Goal: Information Seeking & Learning: Learn about a topic

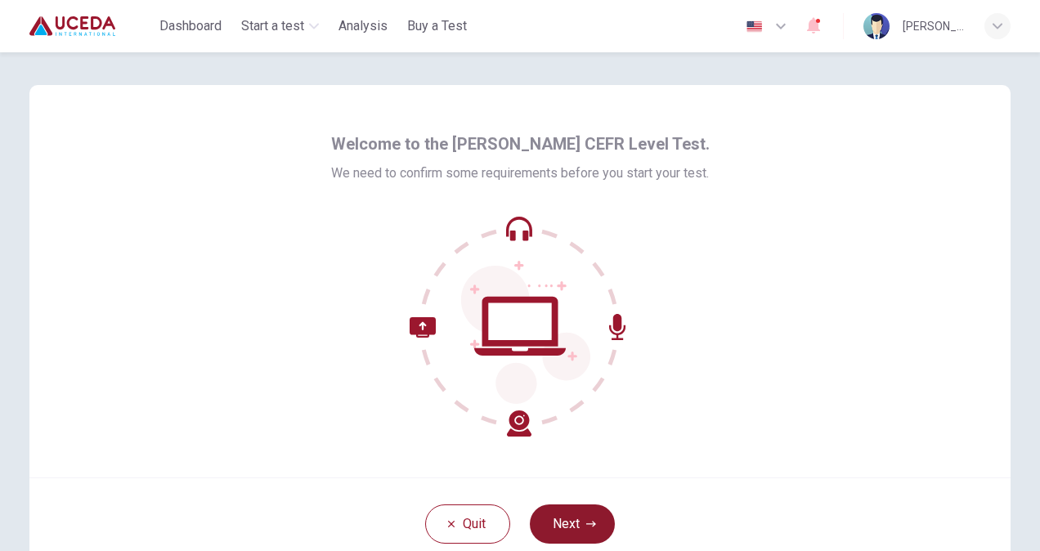
click at [554, 524] on button "Next" at bounding box center [572, 523] width 85 height 39
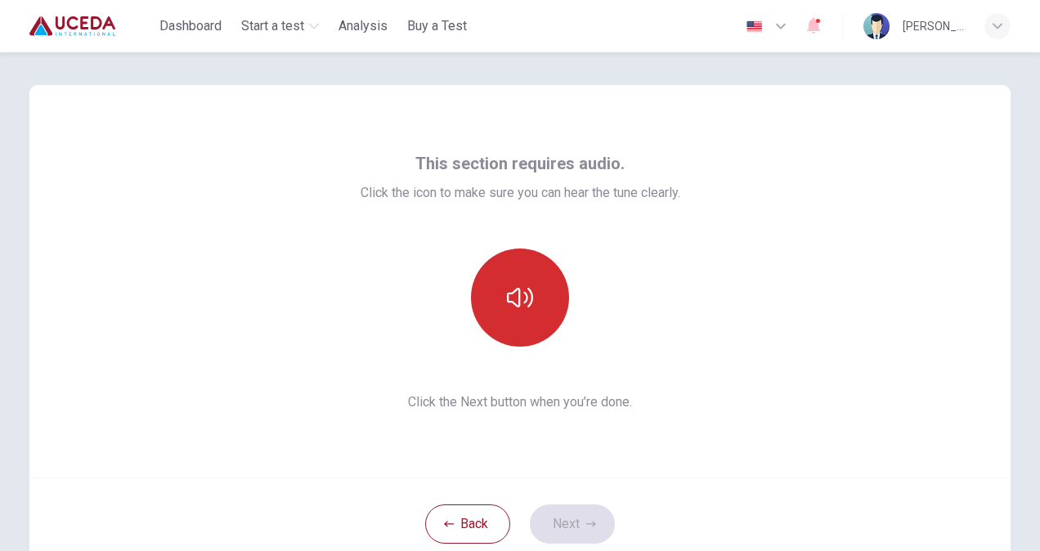
click at [513, 306] on icon "button" at bounding box center [520, 298] width 26 height 20
click at [567, 534] on button "Next" at bounding box center [572, 523] width 85 height 39
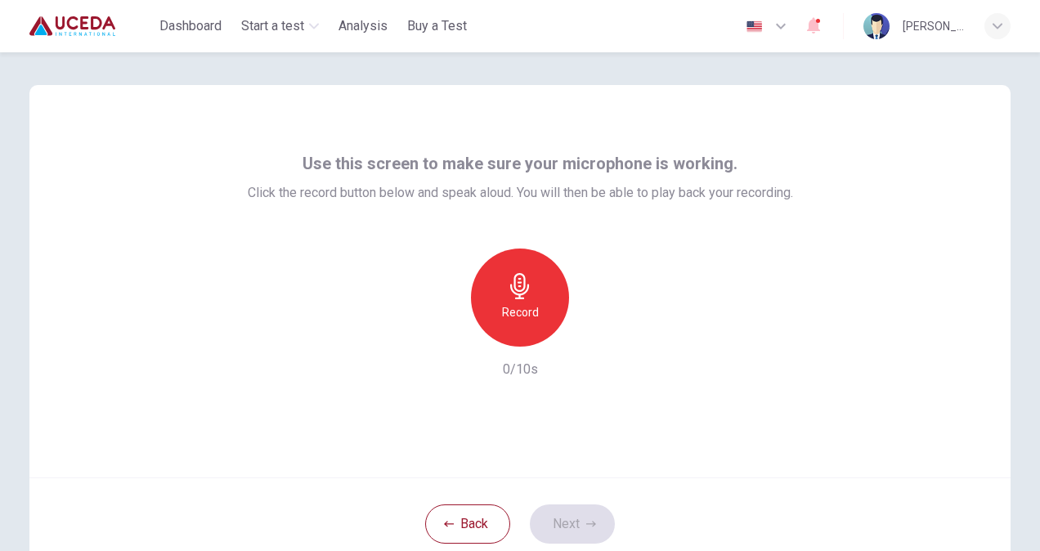
click at [521, 293] on icon "button" at bounding box center [520, 286] width 26 height 26
click at [569, 520] on button "Next" at bounding box center [572, 523] width 85 height 39
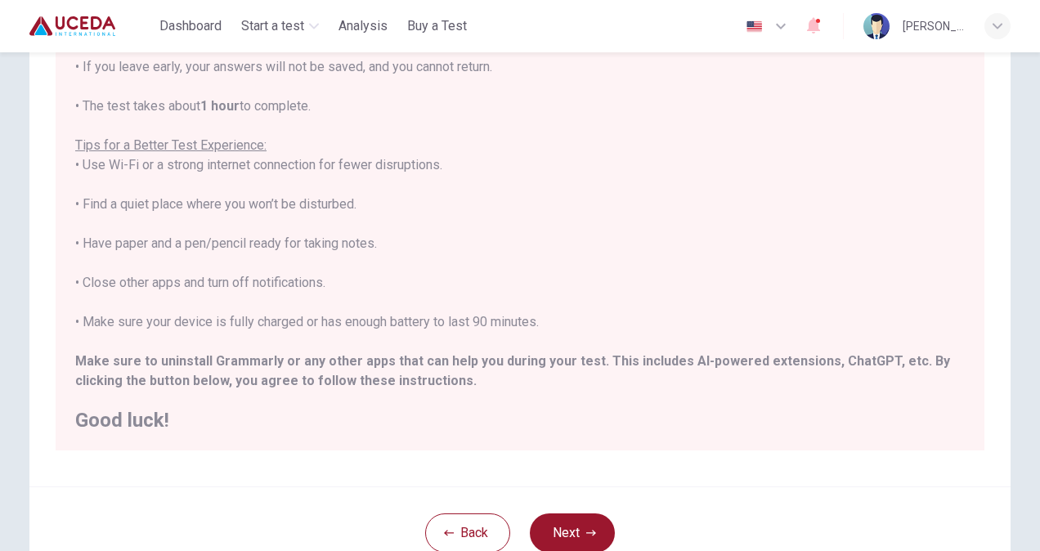
scroll to position [211, 0]
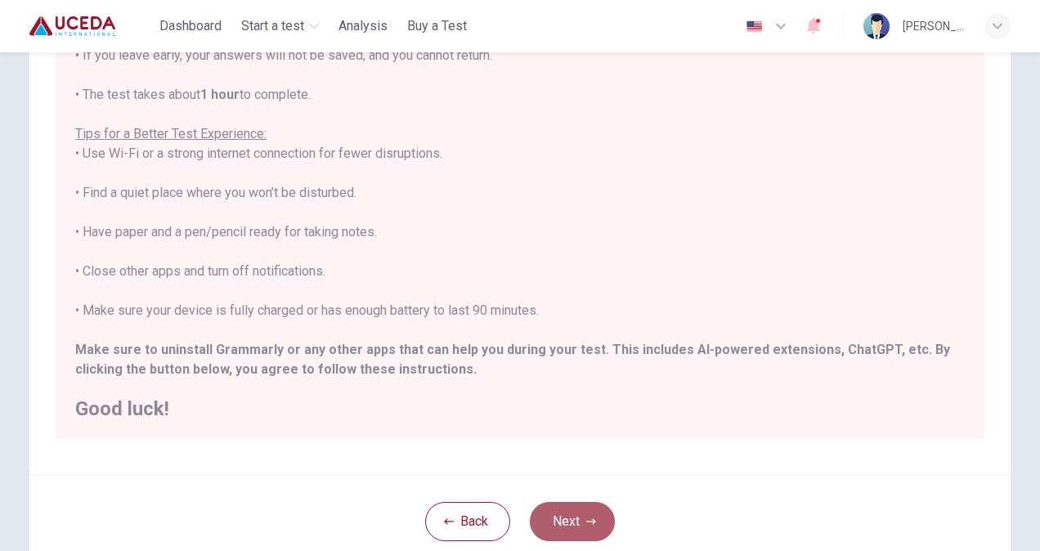
click at [561, 531] on button "Next" at bounding box center [572, 521] width 85 height 39
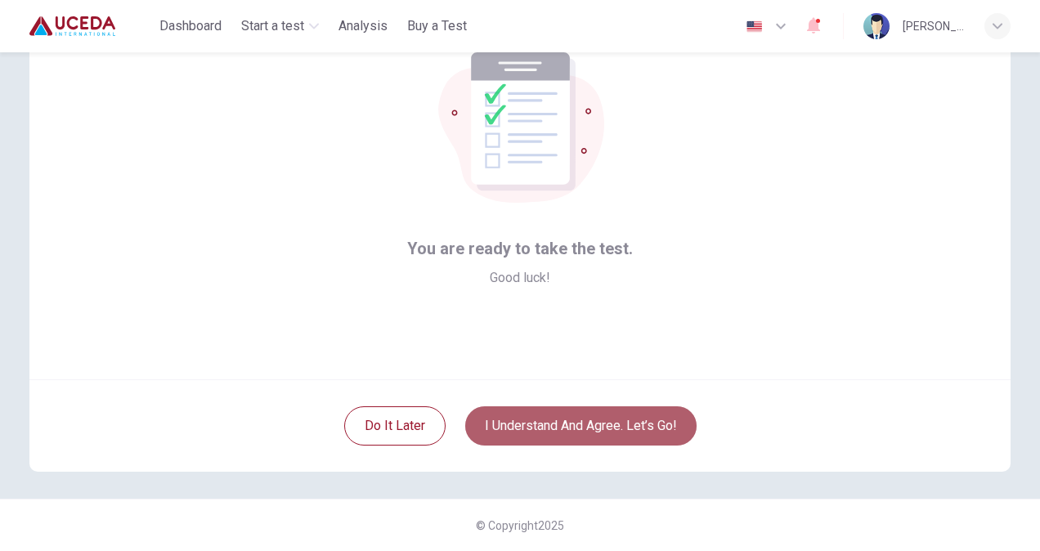
click at [557, 429] on button "I understand and agree. Let’s go!" at bounding box center [580, 425] width 231 height 39
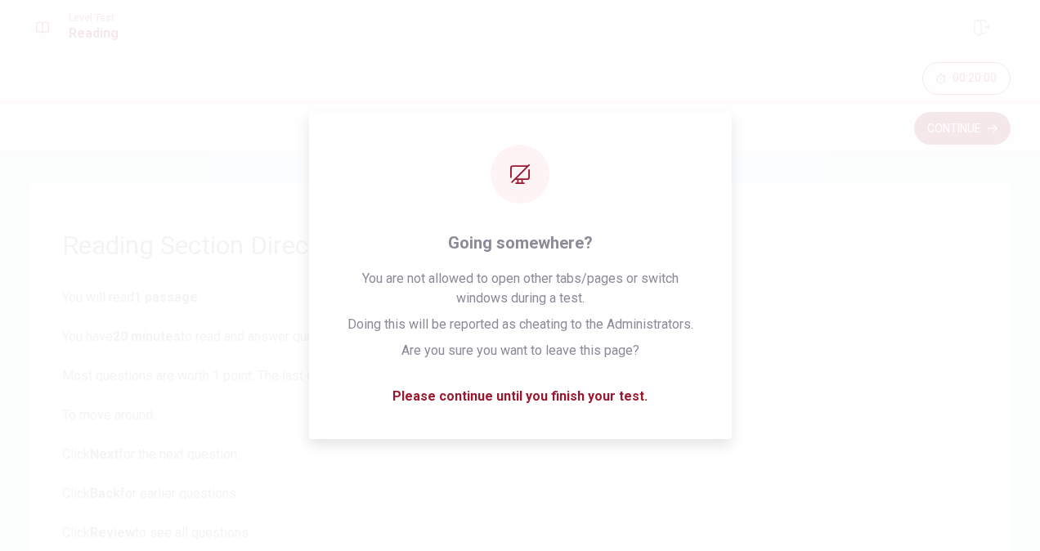
click at [508, 400] on span "You will read 1 passage . You have 20 minutes to read and answer questions. Mos…" at bounding box center [519, 474] width 915 height 373
click at [559, 311] on span "You will read 1 passage . You have 20 minutes to read and answer questions. Mos…" at bounding box center [519, 474] width 915 height 373
click at [530, 99] on div "00:20:00" at bounding box center [520, 76] width 1040 height 49
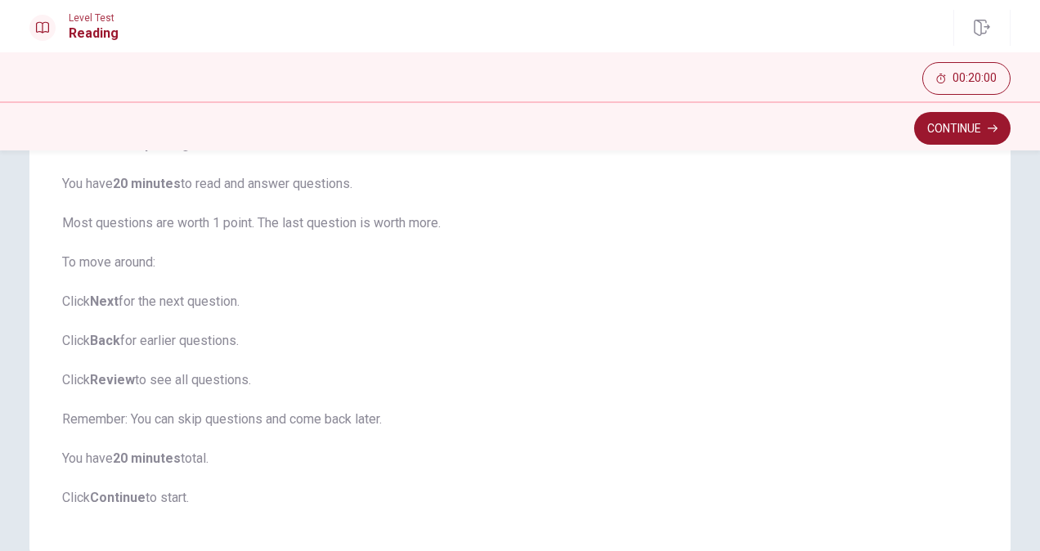
scroll to position [240, 0]
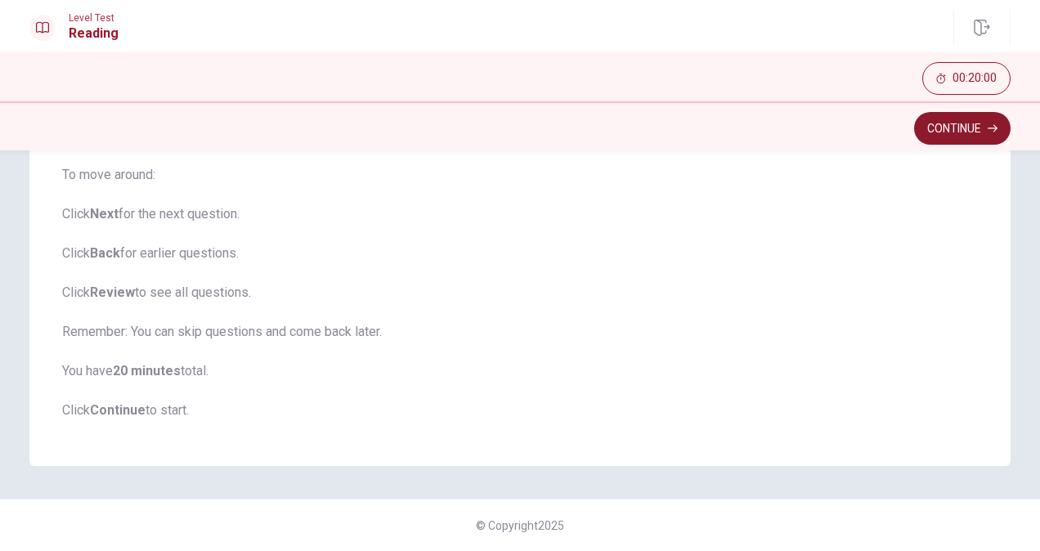
click at [968, 141] on button "Continue" at bounding box center [962, 128] width 96 height 33
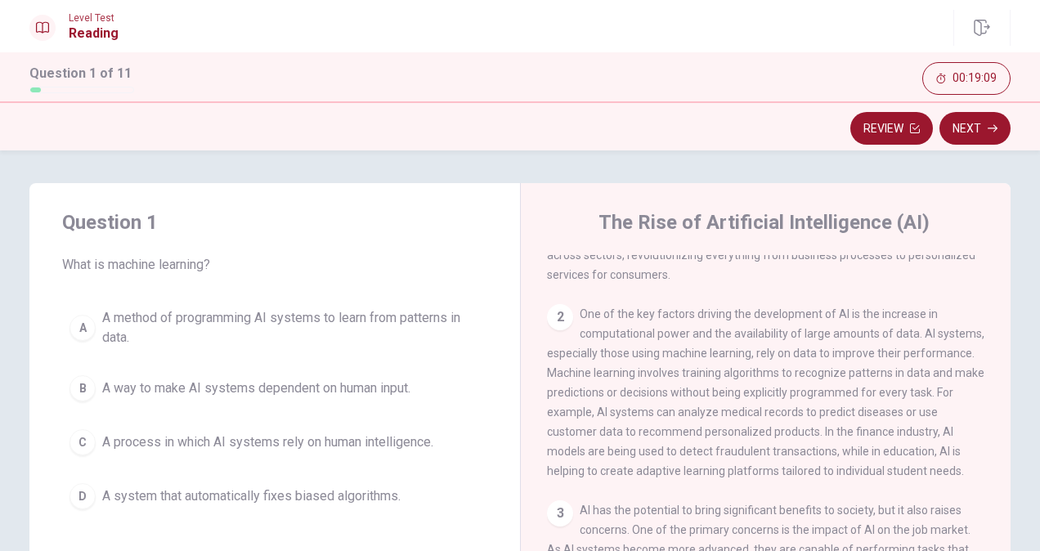
scroll to position [128, 0]
click at [181, 329] on span "A method of programming AI systems to learn from patterns in data." at bounding box center [291, 327] width 378 height 39
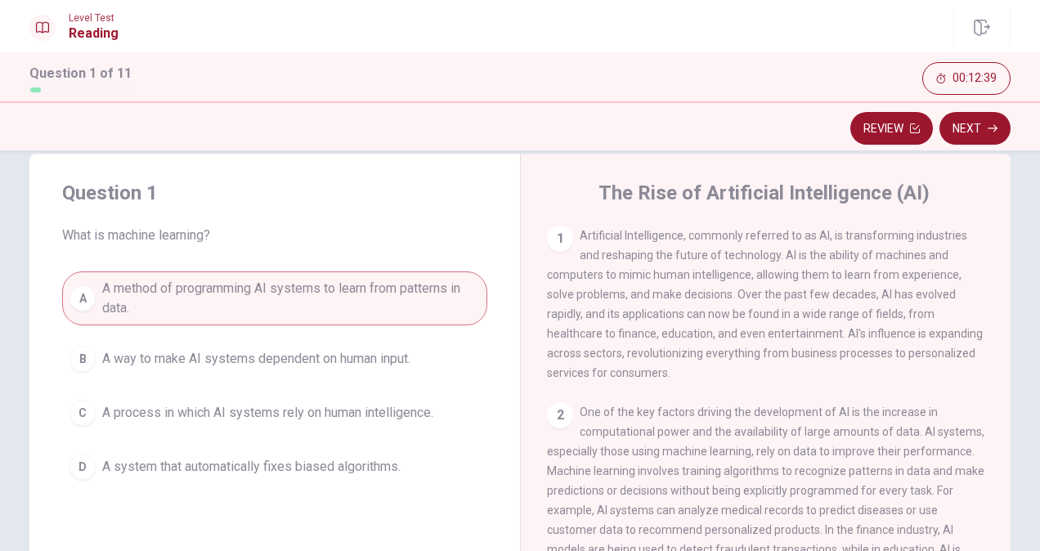
scroll to position [65, 0]
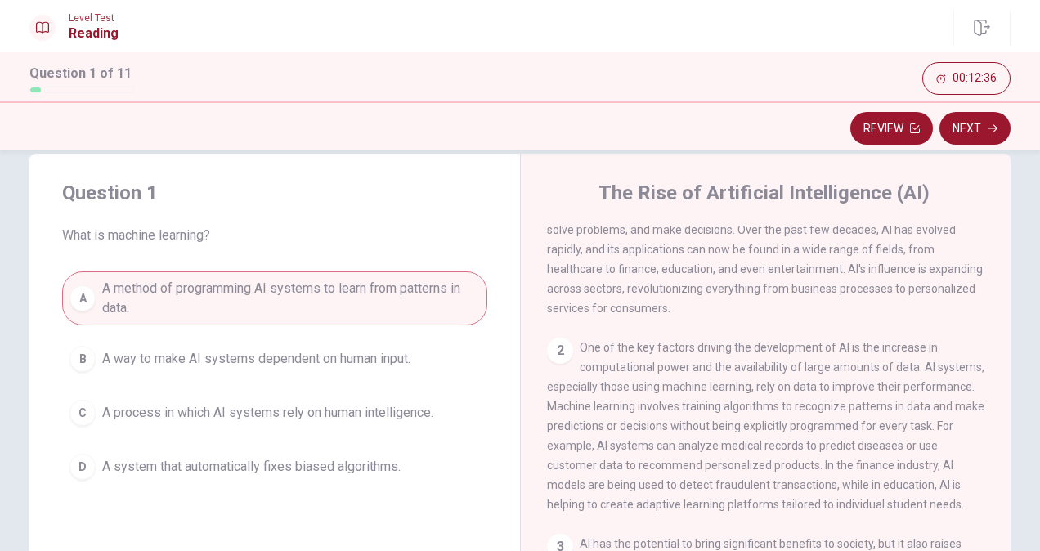
click at [430, 306] on span "A method of programming AI systems to learn from patterns in data." at bounding box center [291, 298] width 378 height 39
click at [979, 136] on button "Next" at bounding box center [974, 128] width 71 height 33
